Goal: Information Seeking & Learning: Check status

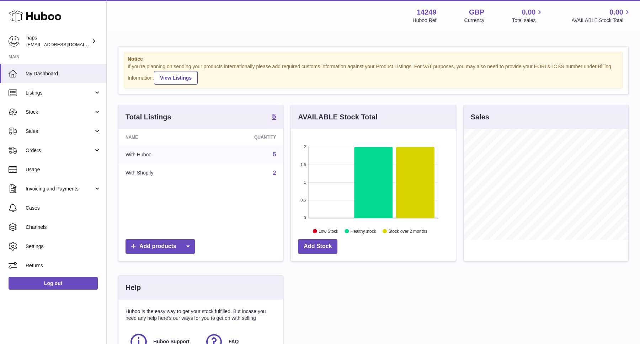
scroll to position [111, 165]
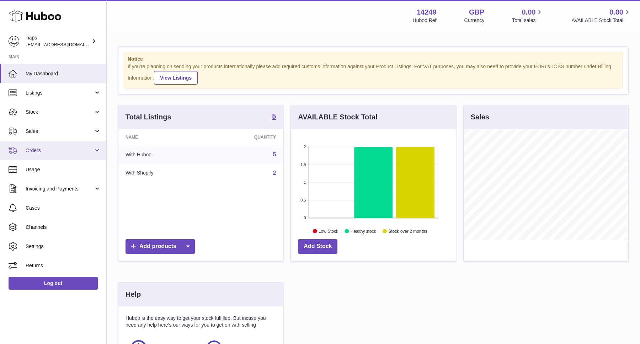
click at [41, 152] on span "Orders" at bounding box center [60, 150] width 68 height 7
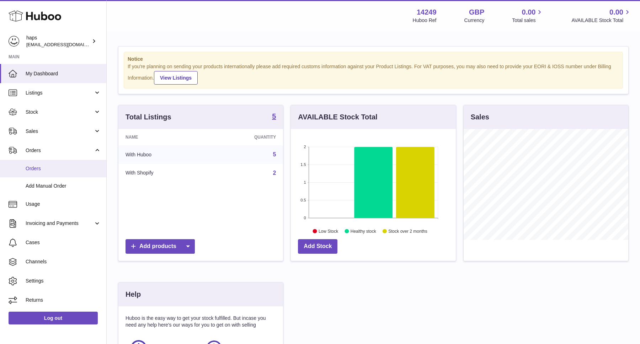
click at [42, 173] on link "Orders" at bounding box center [53, 168] width 106 height 17
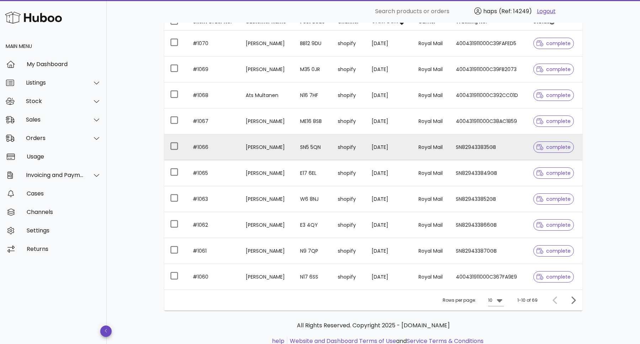
scroll to position [104, 0]
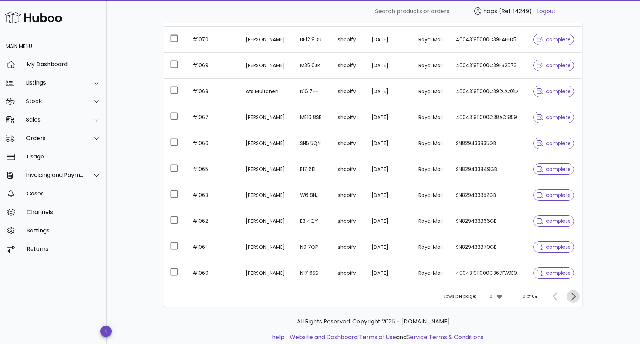
click at [576, 297] on icon "Next page" at bounding box center [573, 296] width 9 height 9
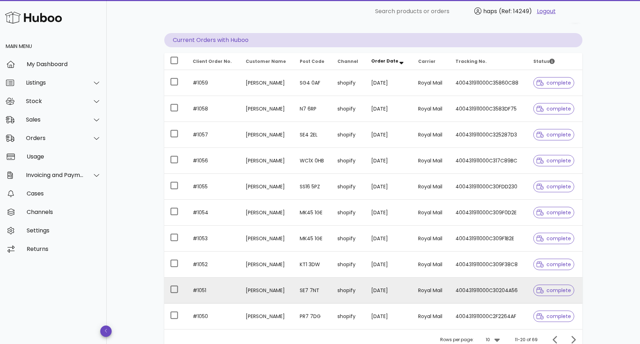
scroll to position [80, 0]
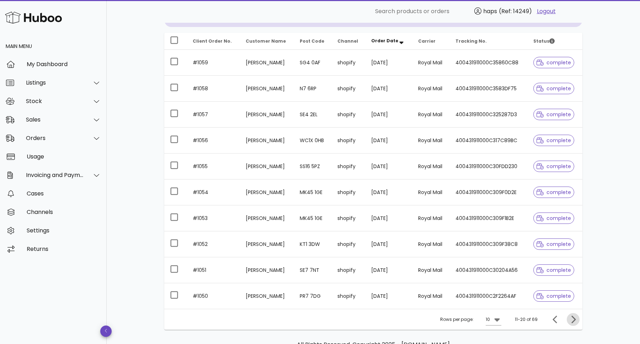
click at [570, 317] on icon "Next page" at bounding box center [573, 320] width 9 height 9
click at [574, 323] on icon "Next page" at bounding box center [573, 320] width 9 height 9
click at [574, 319] on icon "Next page" at bounding box center [573, 320] width 9 height 9
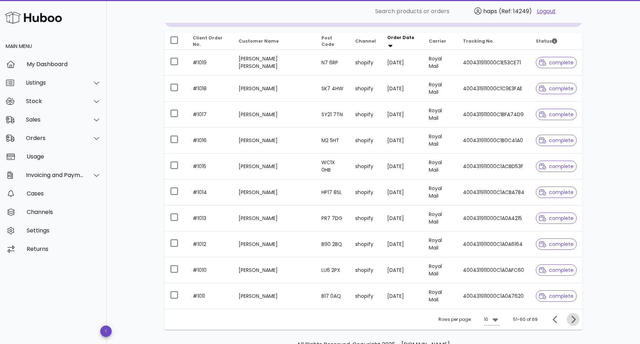
click at [572, 318] on icon "Next page" at bounding box center [573, 320] width 9 height 9
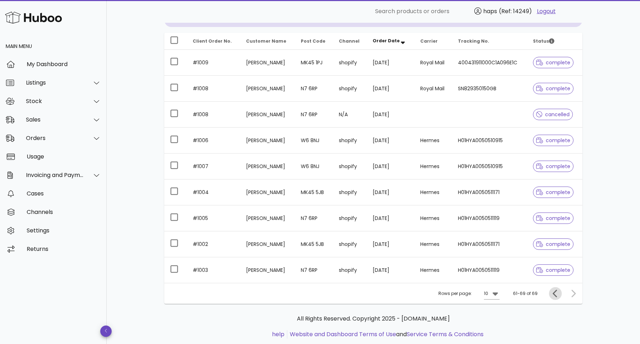
click at [554, 294] on icon "Previous page" at bounding box center [555, 293] width 4 height 7
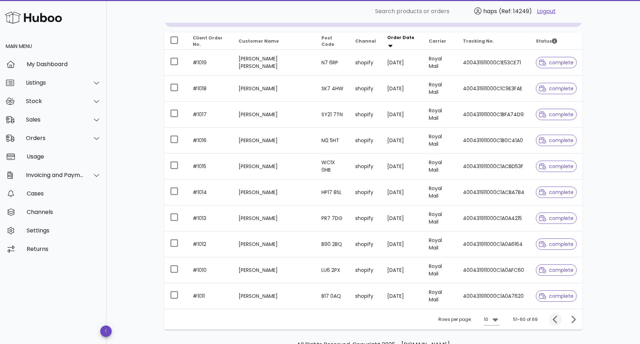
click at [554, 294] on span "complete" at bounding box center [556, 296] width 35 height 5
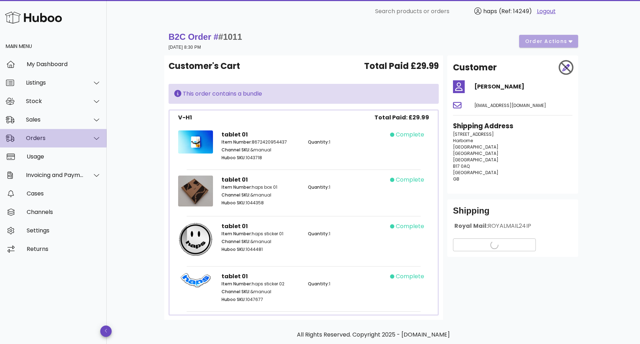
click at [35, 142] on div "Orders" at bounding box center [53, 138] width 107 height 19
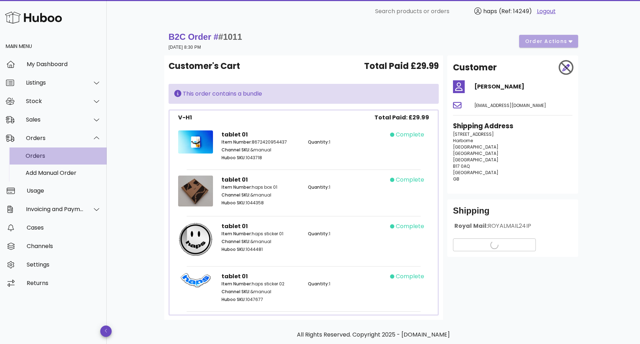
click at [36, 159] on div "Orders" at bounding box center [63, 156] width 75 height 7
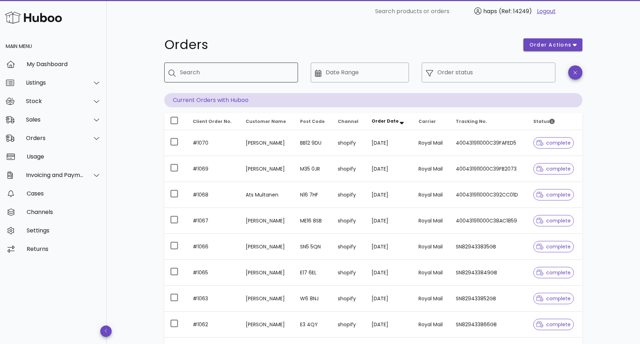
click at [208, 65] on div "Search" at bounding box center [236, 73] width 112 height 20
type input "*****"
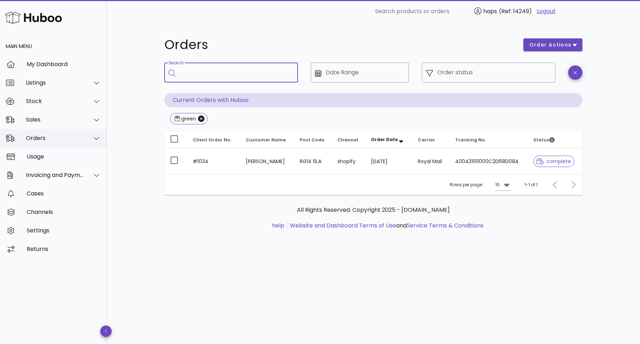
click at [43, 145] on div "Orders" at bounding box center [53, 138] width 107 height 19
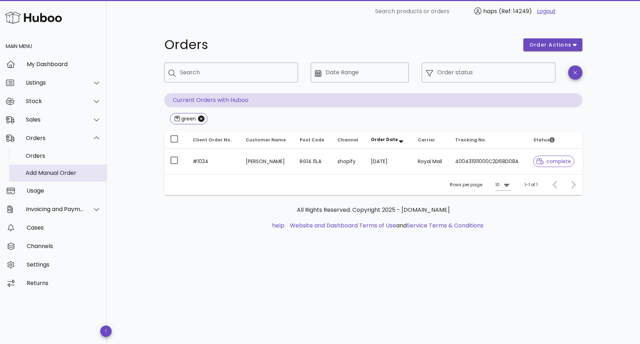
click at [44, 173] on div "Add Manual Order" at bounding box center [63, 173] width 75 height 7
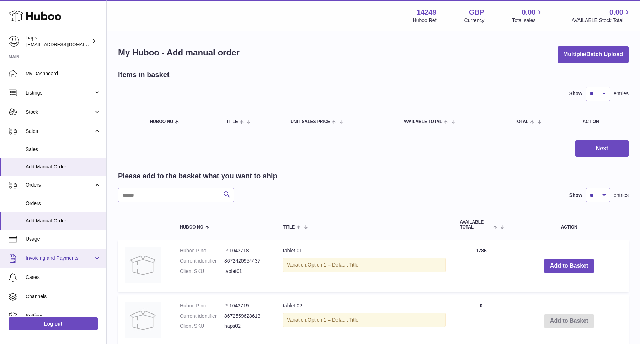
scroll to position [29, 0]
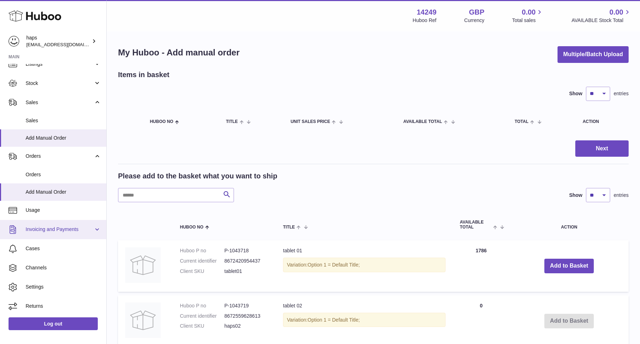
click at [47, 231] on span "Invoicing and Payments" at bounding box center [60, 229] width 68 height 7
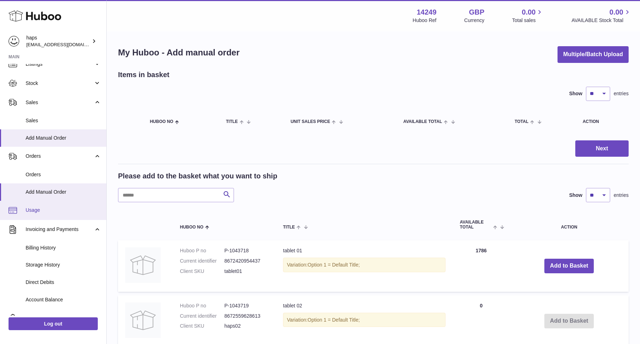
click at [33, 214] on link "Usage" at bounding box center [53, 210] width 106 height 19
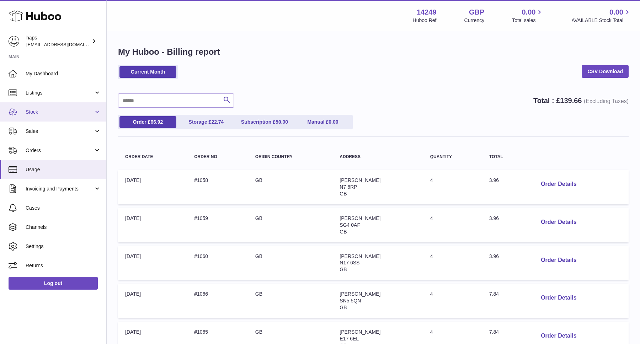
click at [38, 111] on span "Stock" at bounding box center [60, 112] width 68 height 7
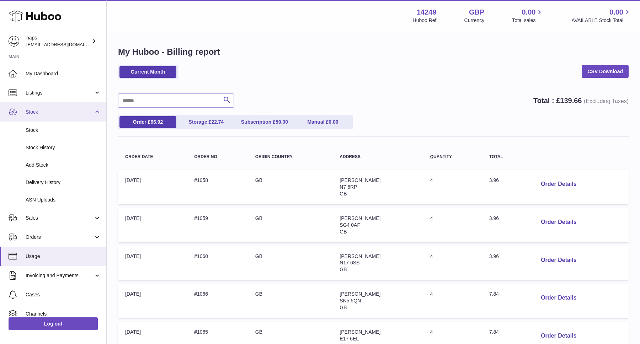
click at [37, 112] on span "Stock" at bounding box center [60, 112] width 68 height 7
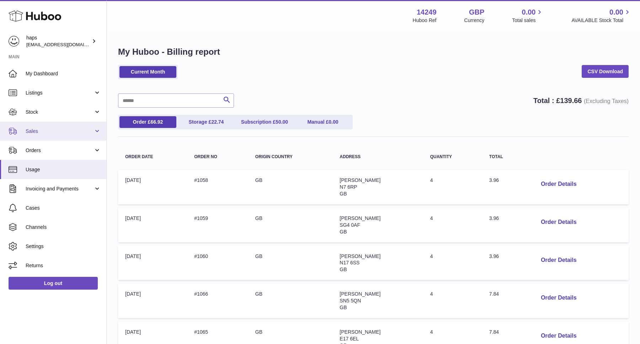
click at [35, 132] on span "Sales" at bounding box center [60, 131] width 68 height 7
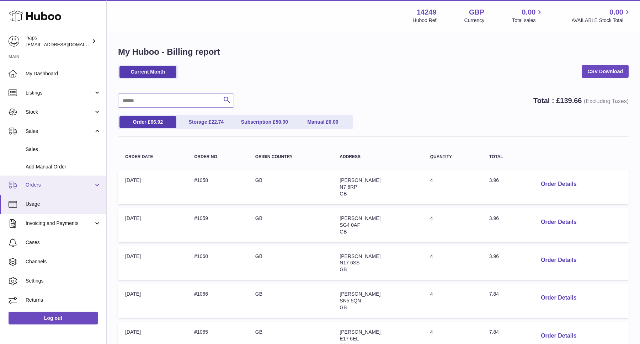
click at [37, 185] on span "Orders" at bounding box center [60, 185] width 68 height 7
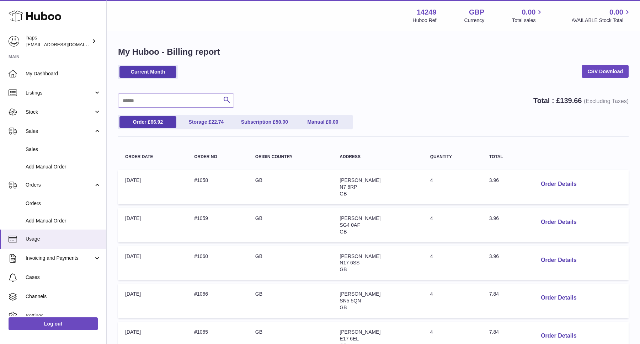
click at [422, 72] on div "Current Month CSV Download" at bounding box center [373, 76] width 511 height 22
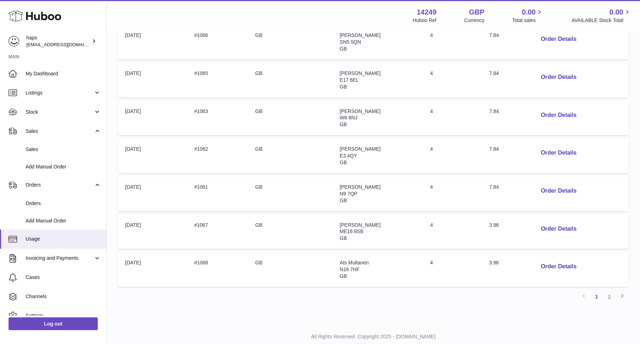
scroll to position [280, 0]
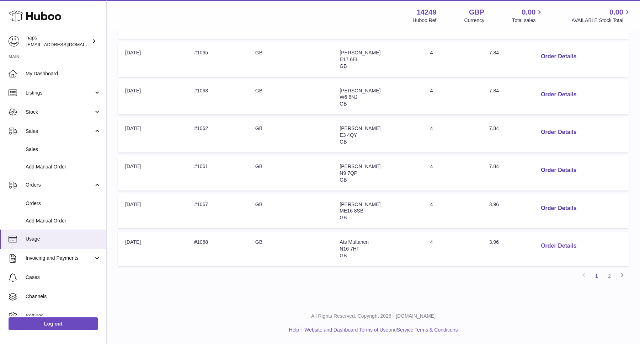
click at [552, 248] on button "Order Details" at bounding box center [558, 246] width 47 height 15
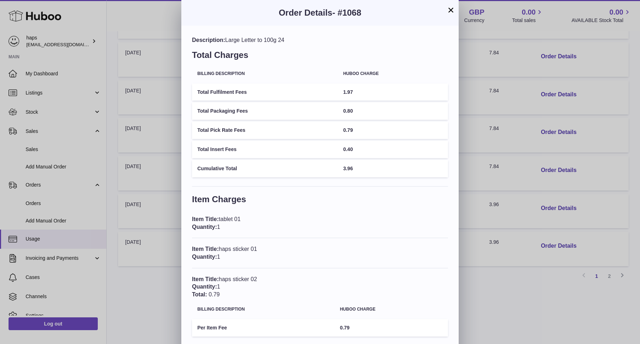
scroll to position [64, 0]
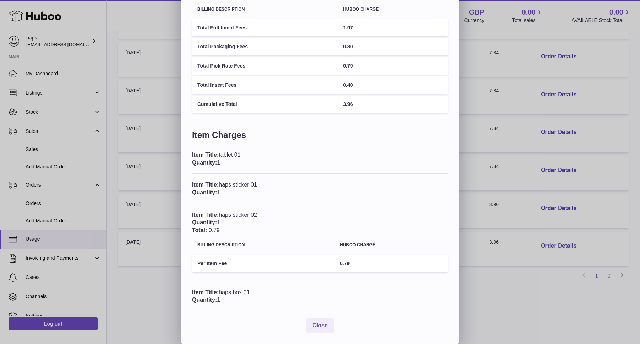
click at [490, 280] on div "× Order Details - #1068 Description: Large Letter to 100g 24 Total Charges Bill…" at bounding box center [320, 140] width 640 height 408
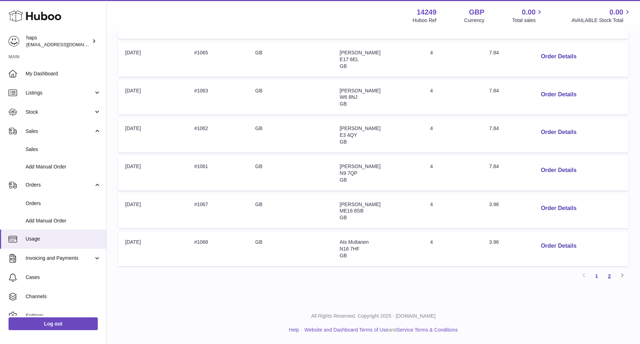
click at [611, 275] on link "2" at bounding box center [609, 276] width 13 height 13
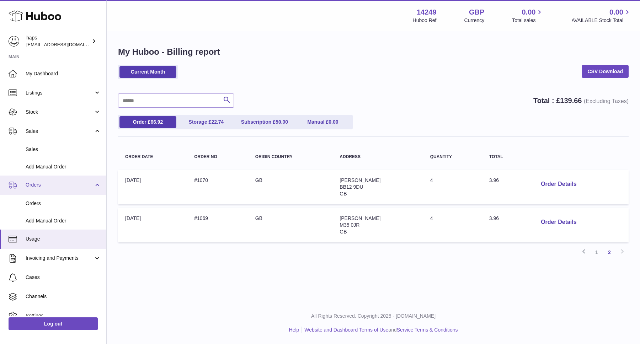
click at [38, 188] on span "Orders" at bounding box center [60, 185] width 68 height 7
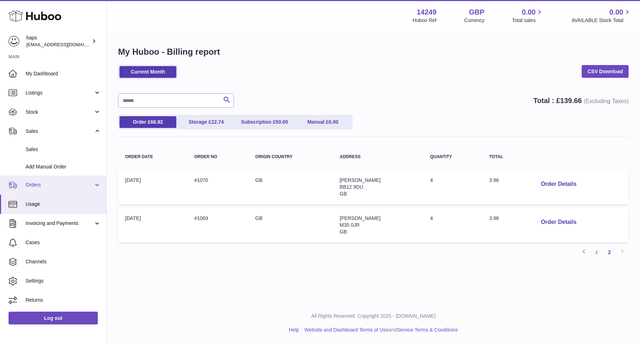
click at [39, 186] on span "Orders" at bounding box center [60, 185] width 68 height 7
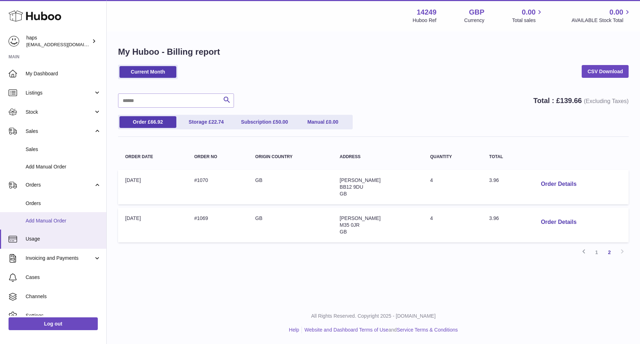
click at [42, 221] on span "Add Manual Order" at bounding box center [63, 221] width 75 height 7
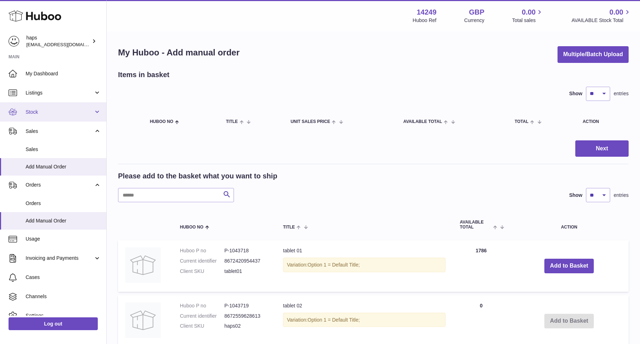
click at [41, 114] on span "Stock" at bounding box center [60, 112] width 68 height 7
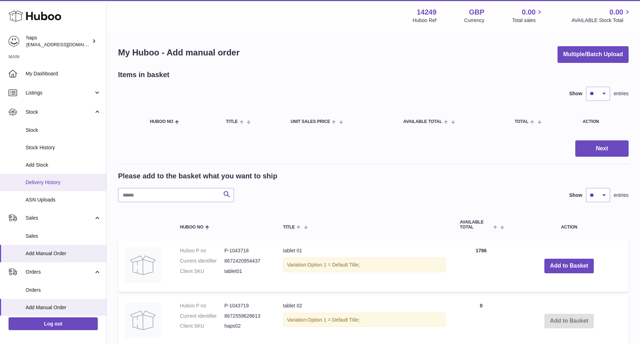
click at [47, 185] on span "Delivery History" at bounding box center [63, 182] width 75 height 7
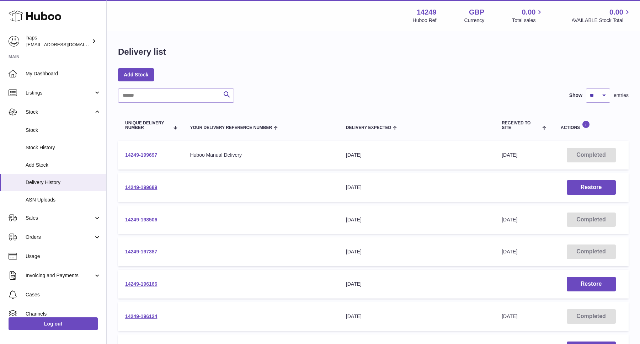
click at [150, 155] on link "14249-199697" at bounding box center [141, 155] width 32 height 6
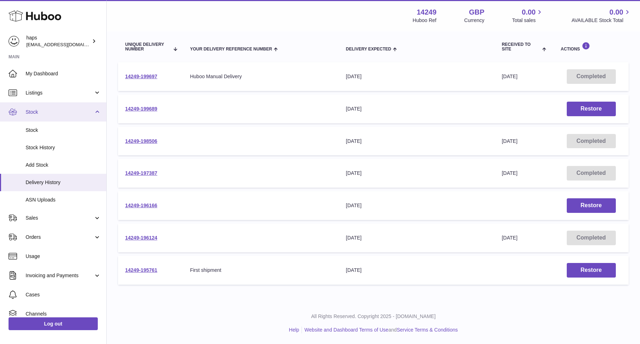
click at [35, 111] on span "Stock" at bounding box center [60, 112] width 68 height 7
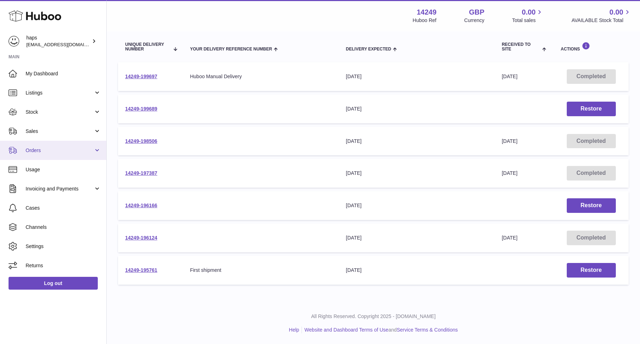
click at [34, 155] on link "Orders" at bounding box center [53, 150] width 106 height 19
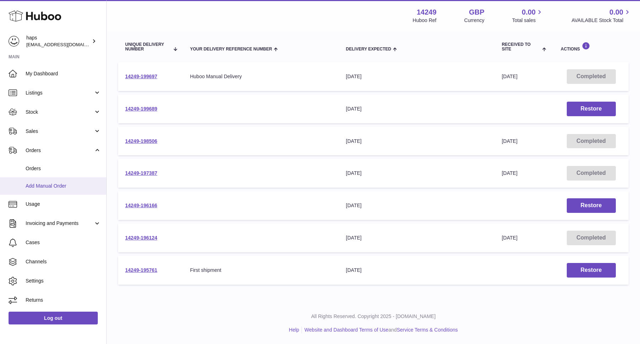
click at [42, 185] on span "Add Manual Order" at bounding box center [63, 186] width 75 height 7
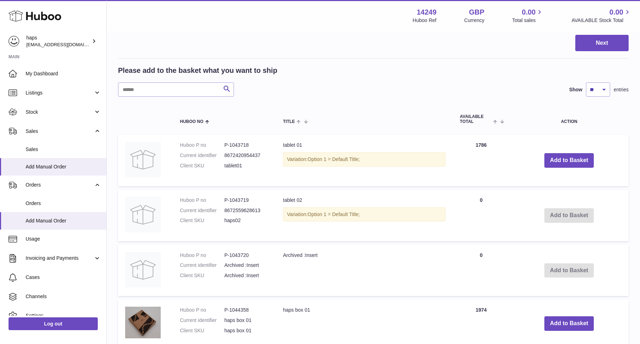
scroll to position [98, 0]
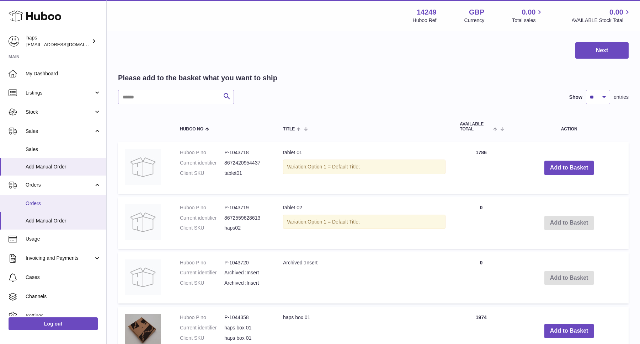
click at [38, 207] on link "Orders" at bounding box center [53, 203] width 106 height 17
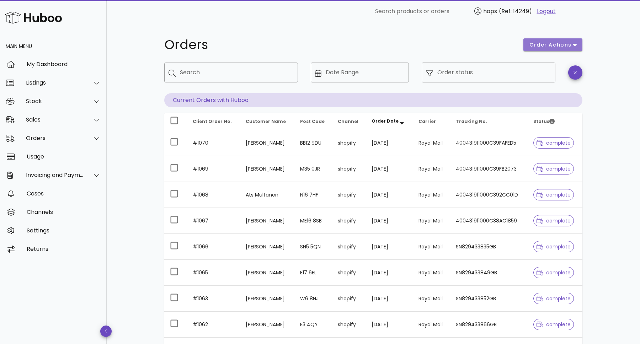
click at [540, 42] on span "order actions" at bounding box center [550, 44] width 43 height 7
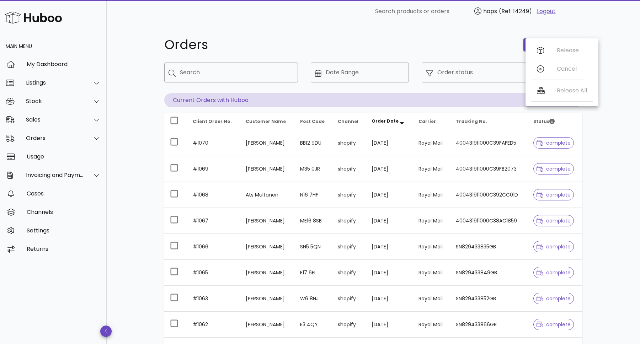
click at [461, 39] on h1 "Orders" at bounding box center [339, 44] width 351 height 13
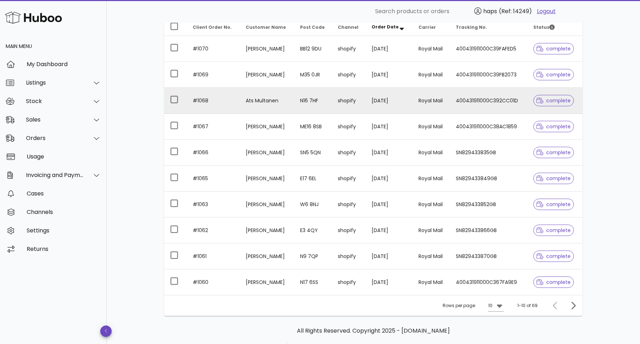
scroll to position [124, 0]
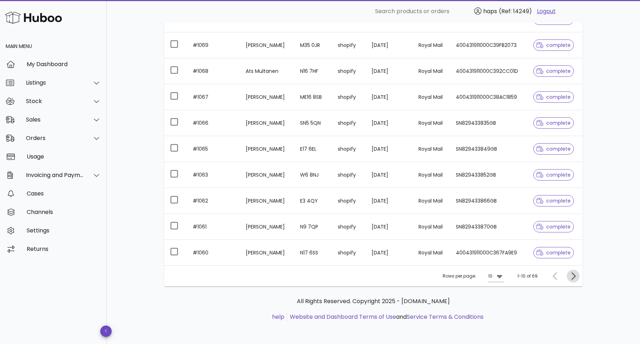
click at [571, 278] on icon "Next page" at bounding box center [573, 276] width 9 height 9
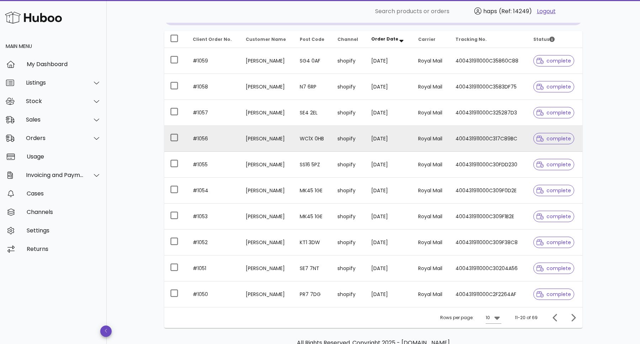
scroll to position [103, 0]
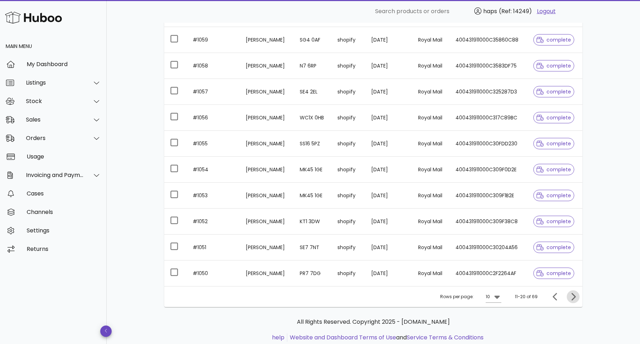
click at [576, 300] on icon "Next page" at bounding box center [573, 297] width 9 height 9
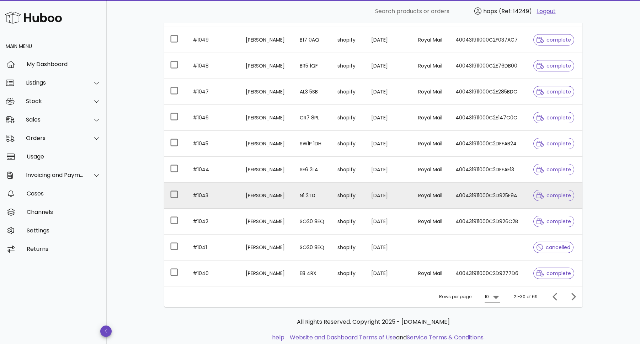
scroll to position [85, 0]
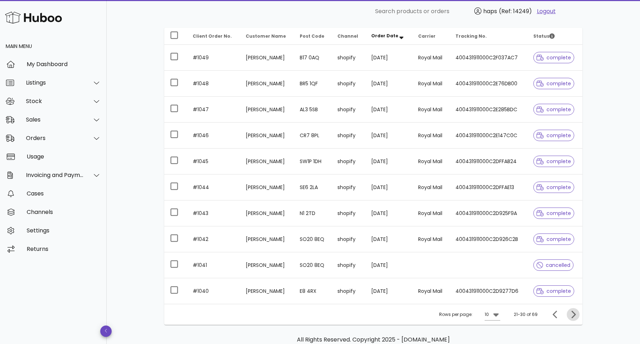
click at [572, 316] on icon "Next page" at bounding box center [573, 315] width 9 height 9
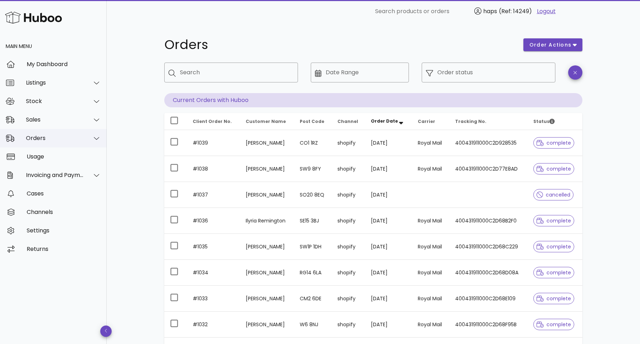
click at [51, 140] on div "Orders" at bounding box center [55, 138] width 58 height 7
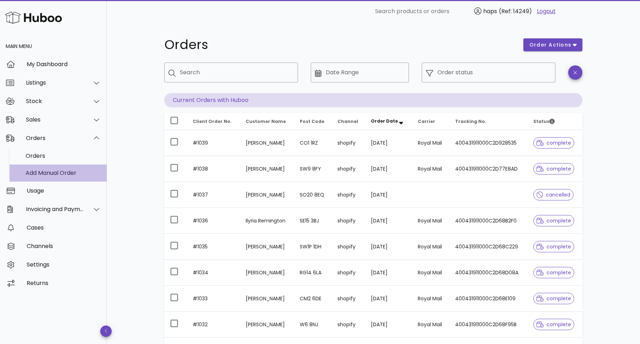
click at [45, 173] on div "Add Manual Order" at bounding box center [63, 173] width 75 height 7
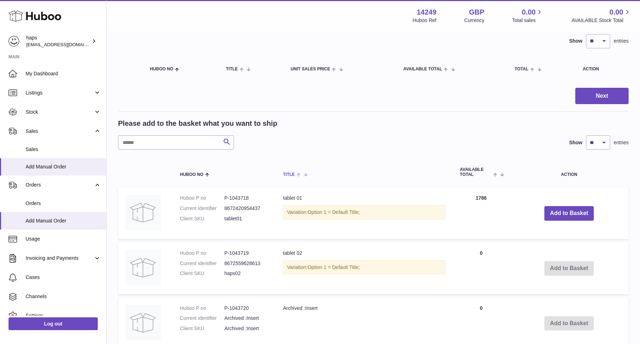
scroll to position [59, 0]
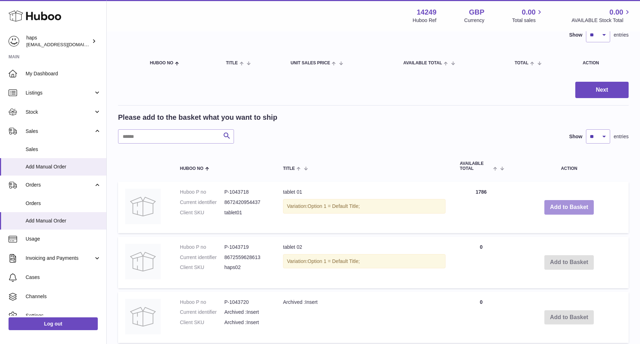
click at [560, 206] on button "Add to Basket" at bounding box center [570, 207] width 50 height 15
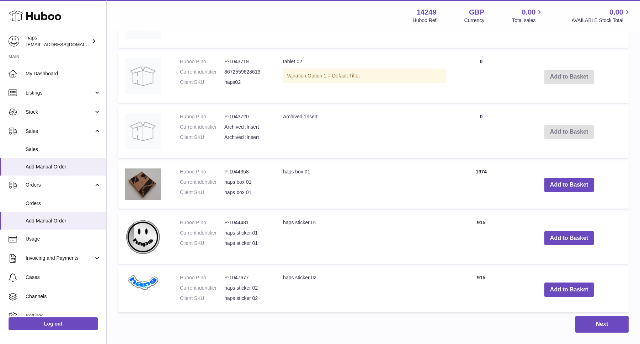
scroll to position [314, 0]
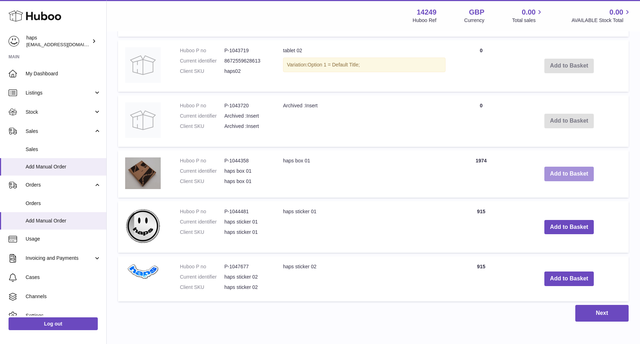
click at [556, 173] on button "Add to Basket" at bounding box center [570, 174] width 50 height 15
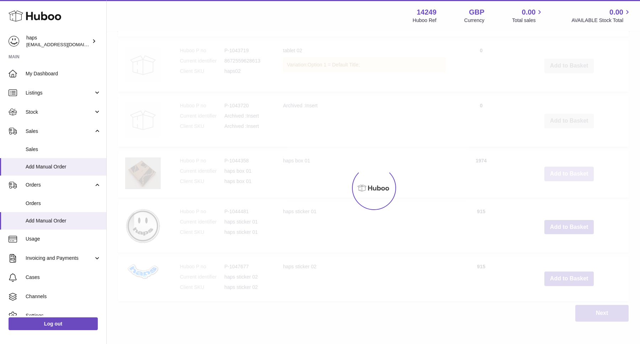
scroll to position [365, 0]
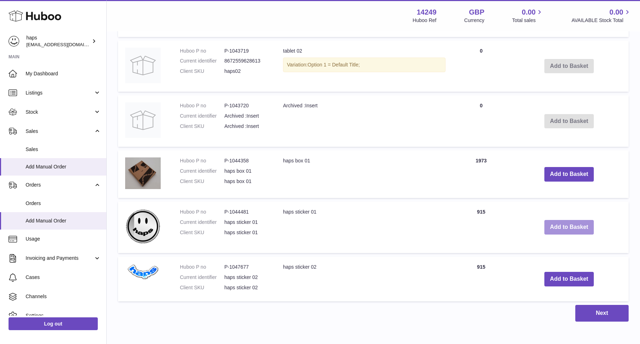
click at [570, 228] on button "Add to Basket" at bounding box center [570, 227] width 50 height 15
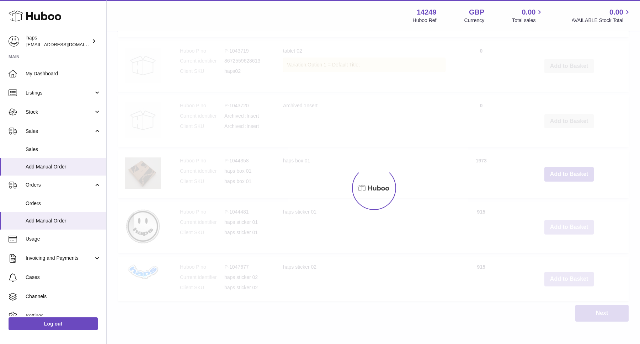
scroll to position [421, 0]
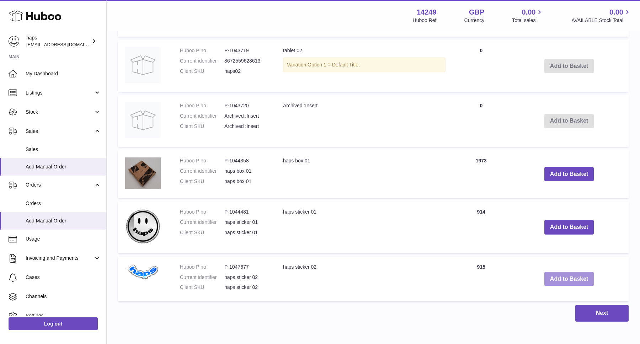
click at [563, 281] on button "Add to Basket" at bounding box center [570, 279] width 50 height 15
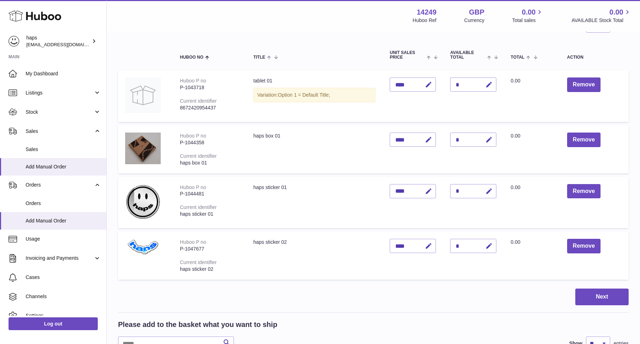
scroll to position [78, 0]
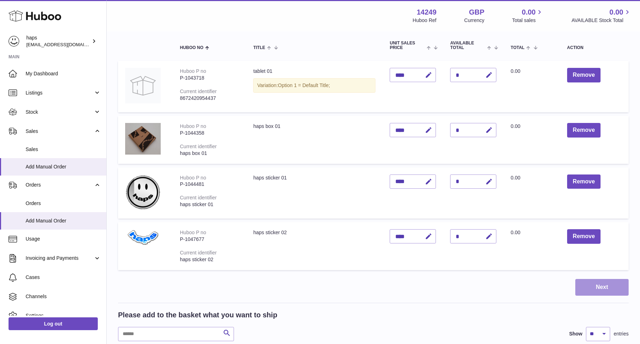
click at [586, 291] on button "Next" at bounding box center [602, 287] width 53 height 17
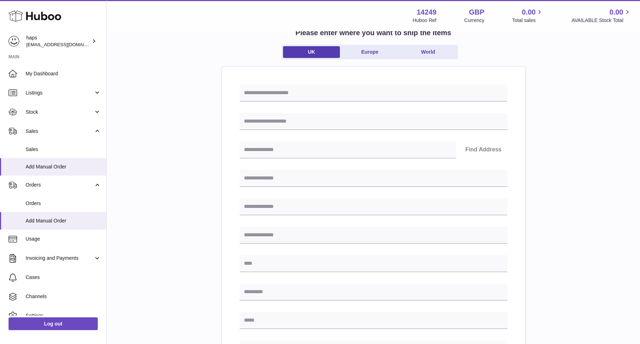
scroll to position [45, 0]
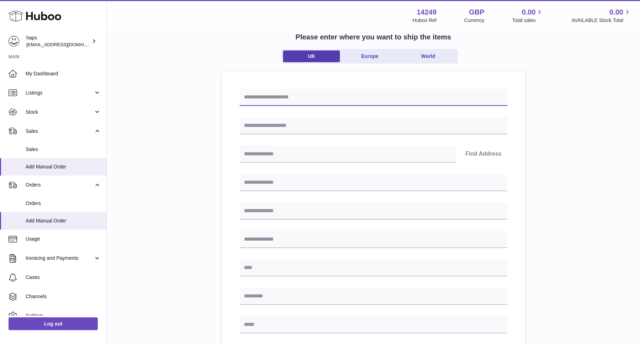
click at [294, 99] on input "text" at bounding box center [374, 97] width 268 height 17
click at [530, 84] on div "Please enter where you want to ship the items UK Europe World Find Address Plea…" at bounding box center [373, 273] width 511 height 496
click at [288, 100] on input "text" at bounding box center [374, 97] width 268 height 17
click at [200, 100] on div "Please enter where you want to ship the items UK Europe World Find Address Plea…" at bounding box center [373, 273] width 511 height 496
click at [271, 99] on input "text" at bounding box center [374, 97] width 268 height 17
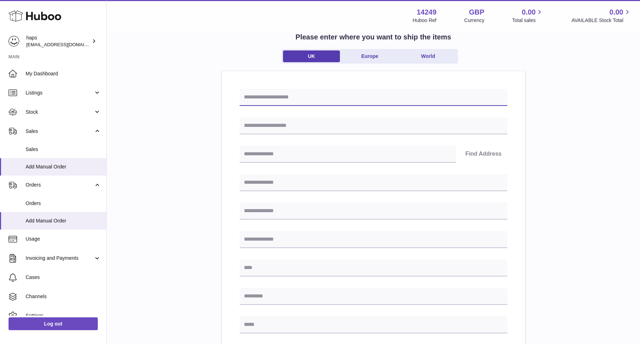
click at [345, 101] on input "text" at bounding box center [374, 97] width 268 height 17
click at [313, 94] on input "text" at bounding box center [374, 97] width 268 height 17
type input "**********"
click at [264, 127] on input "text" at bounding box center [374, 125] width 268 height 17
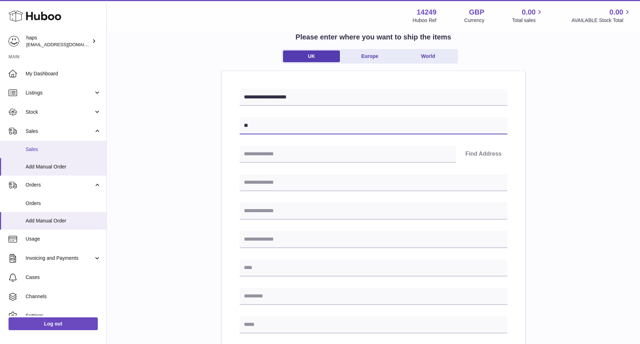
type input "**"
click at [40, 149] on span "Sales" at bounding box center [63, 149] width 75 height 7
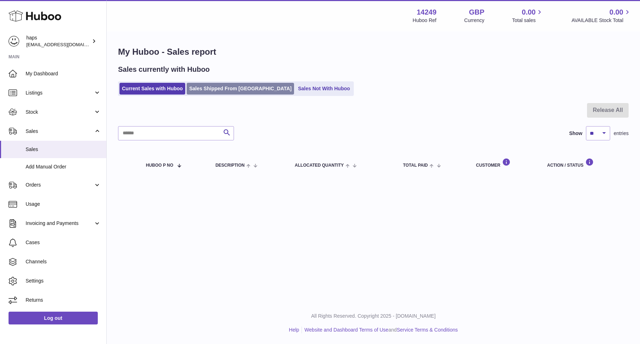
click at [221, 89] on link "Sales Shipped From [GEOGRAPHIC_DATA]" at bounding box center [240, 89] width 107 height 12
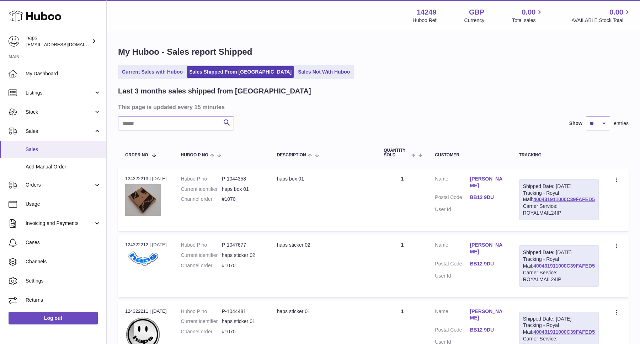
click at [32, 152] on span "Sales" at bounding box center [63, 149] width 75 height 7
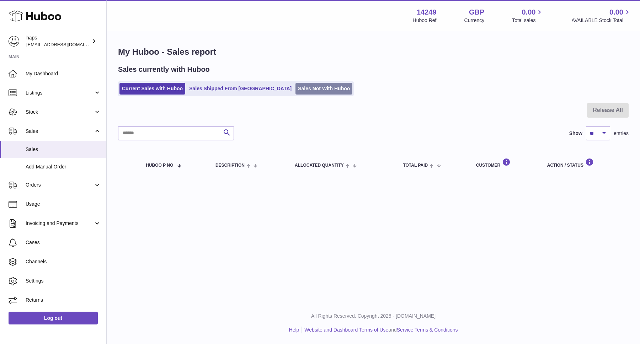
click at [296, 89] on link "Sales Not With Huboo" at bounding box center [324, 89] width 57 height 12
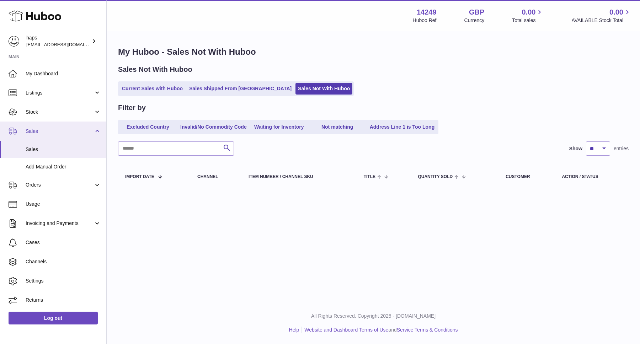
click at [37, 131] on span "Sales" at bounding box center [60, 131] width 68 height 7
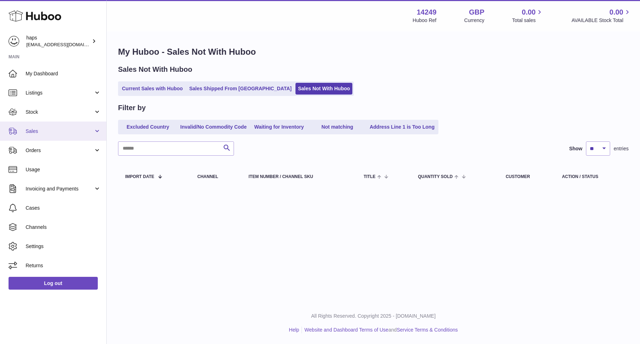
click at [26, 131] on span "Sales" at bounding box center [60, 131] width 68 height 7
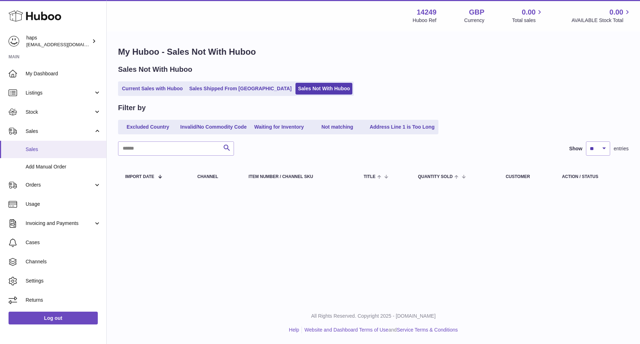
click at [31, 149] on span "Sales" at bounding box center [63, 149] width 75 height 7
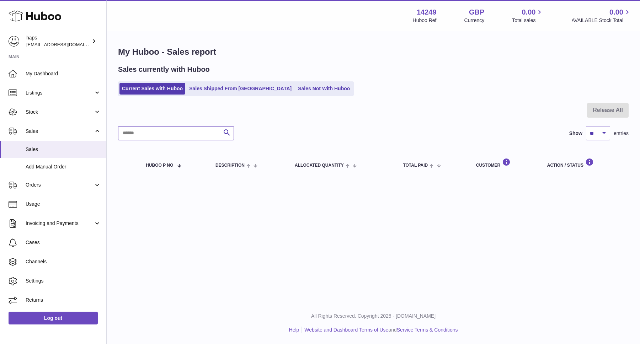
click at [163, 134] on input "text" at bounding box center [176, 133] width 116 height 14
type input "*****"
click at [212, 85] on link "Sales Shipped From [GEOGRAPHIC_DATA]" at bounding box center [240, 89] width 107 height 12
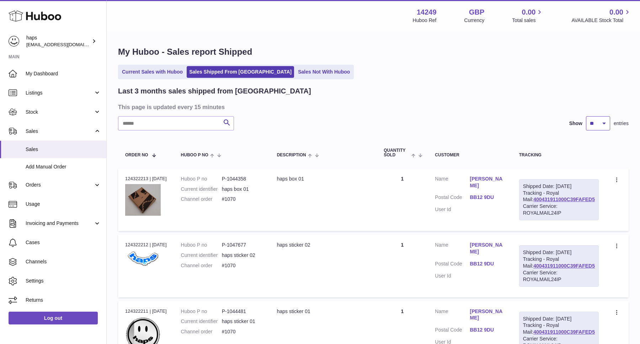
click at [608, 129] on select "** ** **" at bounding box center [598, 123] width 24 height 14
select select "**"
click at [586, 116] on select "** ** **" at bounding box center [598, 123] width 24 height 14
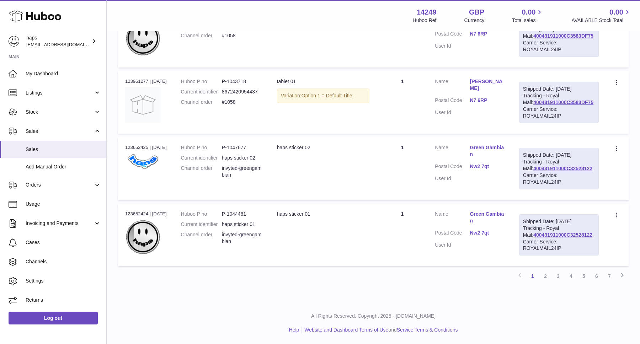
scroll to position [3551, 0]
click at [546, 278] on link "2" at bounding box center [545, 276] width 13 height 13
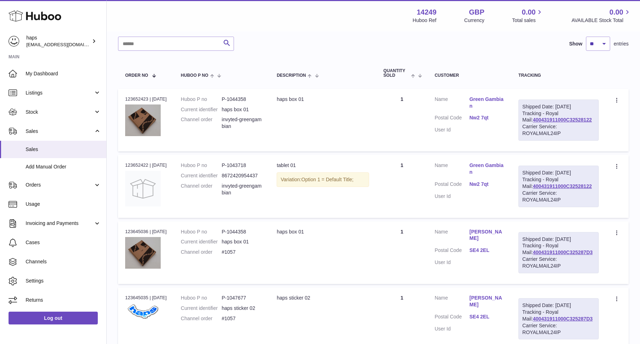
scroll to position [81, 0]
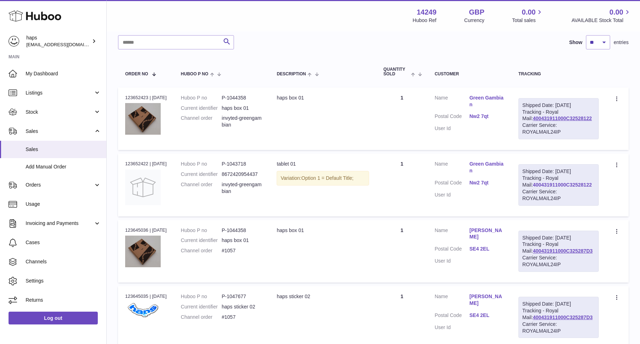
drag, startPoint x: 594, startPoint y: 199, endPoint x: 534, endPoint y: 198, distance: 60.1
click at [534, 198] on div "Shipped Date: [DATE] Tracking - Royal Mail: 400431911000C32528122 Carrier Servi…" at bounding box center [559, 184] width 80 height 41
copy link "400431911000C32528122"
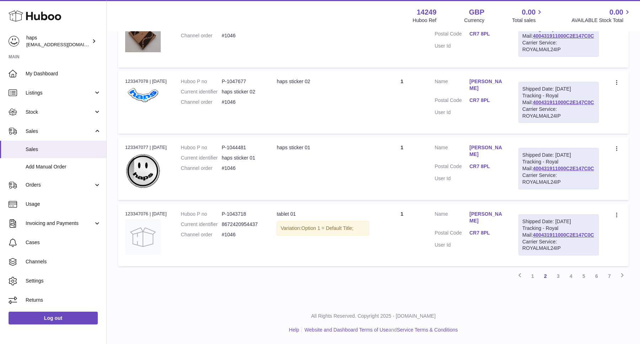
scroll to position [3552, 0]
click at [532, 278] on link "1" at bounding box center [533, 276] width 13 height 13
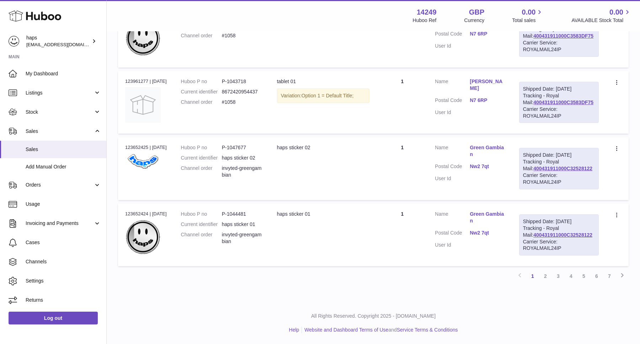
scroll to position [3552, 0]
drag, startPoint x: 535, startPoint y: 215, endPoint x: 572, endPoint y: 249, distance: 50.4
click at [572, 249] on div "Shipped Date: [DATE] Tracking - Royal Mail: 400431911000C32528122 Carrier Servi…" at bounding box center [559, 235] width 80 height 41
copy div "Shipped Date: [DATE] Tracking - Royal Mail: 400431911000C32528122 Carrier Servi…"
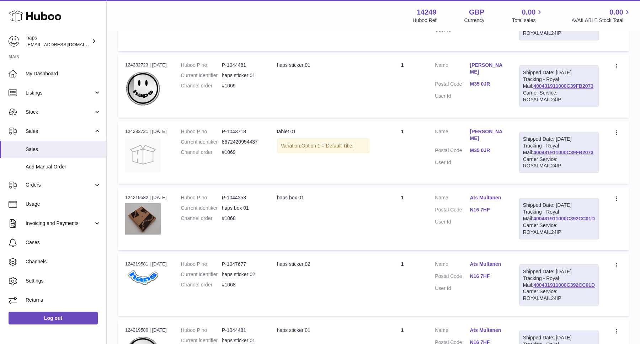
scroll to position [0, 0]
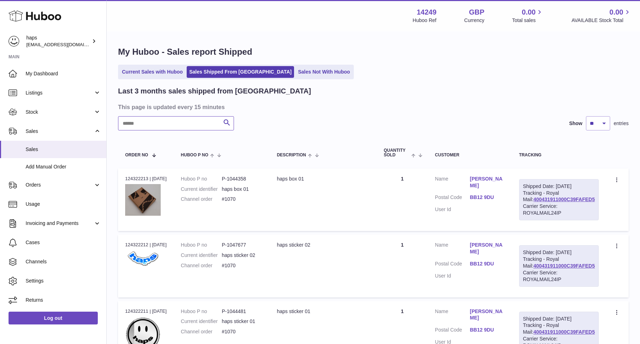
click at [137, 122] on input "text" at bounding box center [176, 123] width 116 height 14
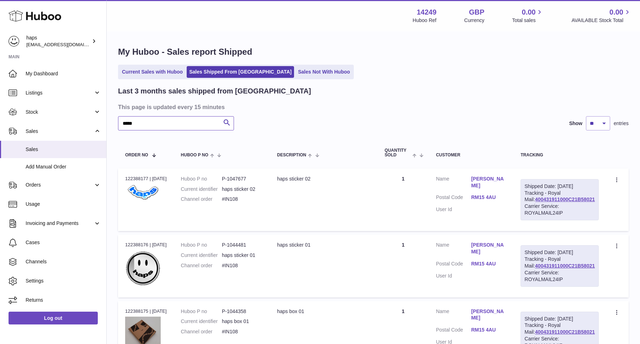
type input "*****"
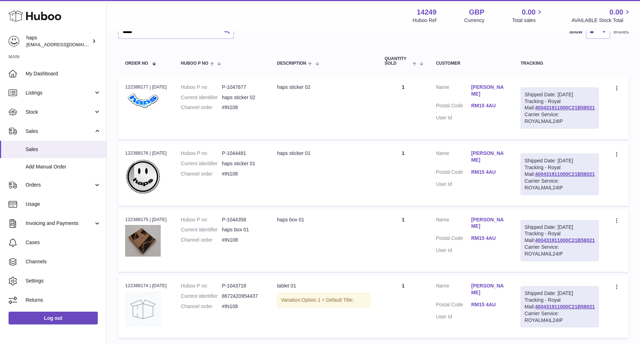
scroll to position [73, 0]
